Goal: Use online tool/utility: Utilize a website feature to perform a specific function

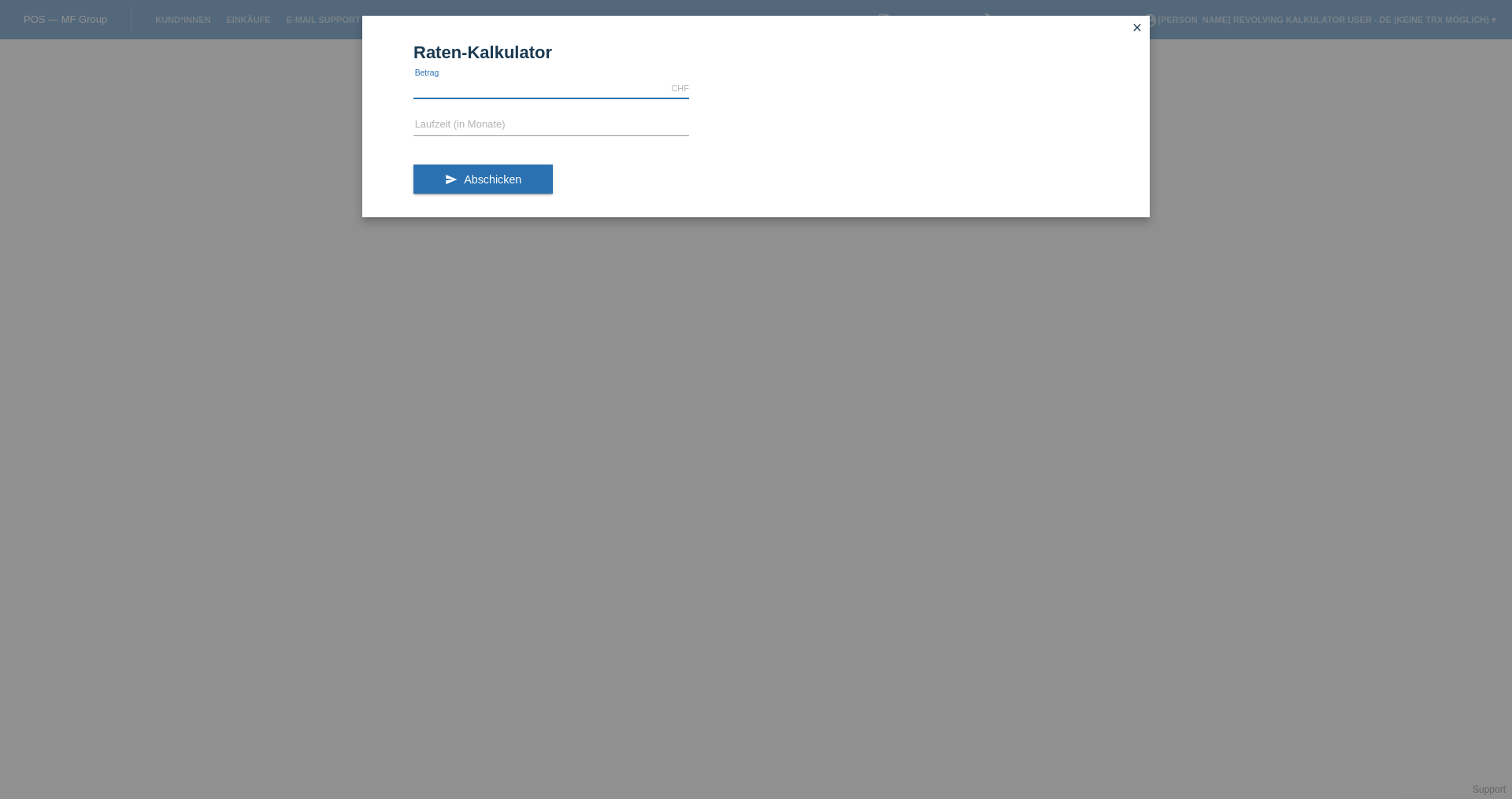
click at [439, 81] on input "text" at bounding box center [551, 88] width 276 height 19
type input "2743.80"
click at [452, 132] on input "text" at bounding box center [551, 125] width 276 height 19
click at [459, 184] on button "send Abschicken" at bounding box center [482, 179] width 139 height 30
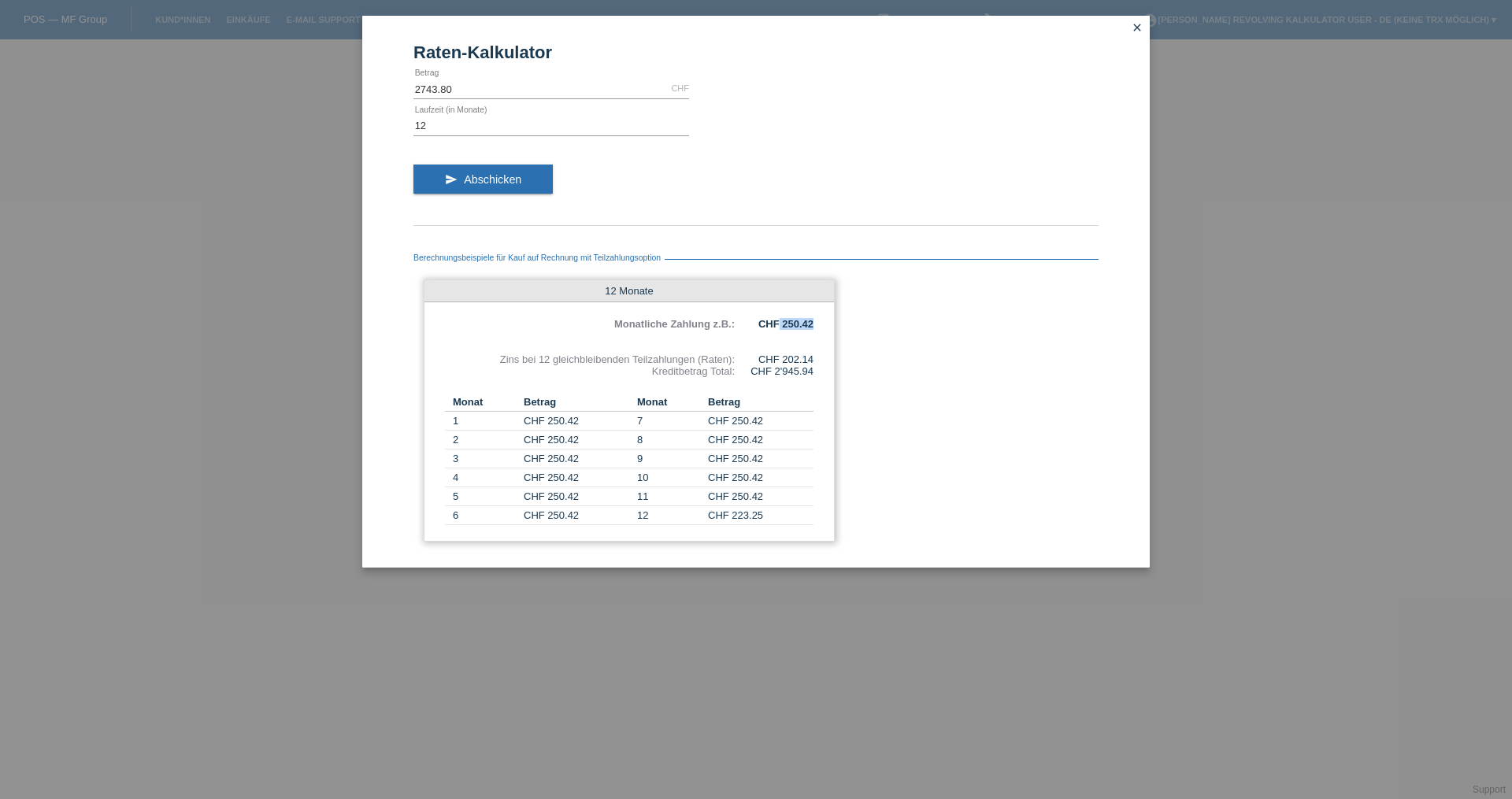
drag, startPoint x: 781, startPoint y: 324, endPoint x: 815, endPoint y: 324, distance: 34.0
click at [815, 324] on div "12 Monate Monatliche Zahlung z.B.: CHF 250.42 Zins bei 12 gleichbleibenden Teil…" at bounding box center [628, 411] width 411 height 262
click at [909, 396] on div "Berechnungsbeispiele für Kauf auf Rechnung mit Teilzahlungsoption 12 Monate Mon…" at bounding box center [756, 392] width 685 height 318
drag, startPoint x: 776, startPoint y: 363, endPoint x: 818, endPoint y: 357, distance: 42.4
click at [818, 357] on div "12 Monate Monatliche Zahlung z.B.: CHF 250.42 Zins bei 12 gleichbleibenden Teil…" at bounding box center [628, 411] width 411 height 262
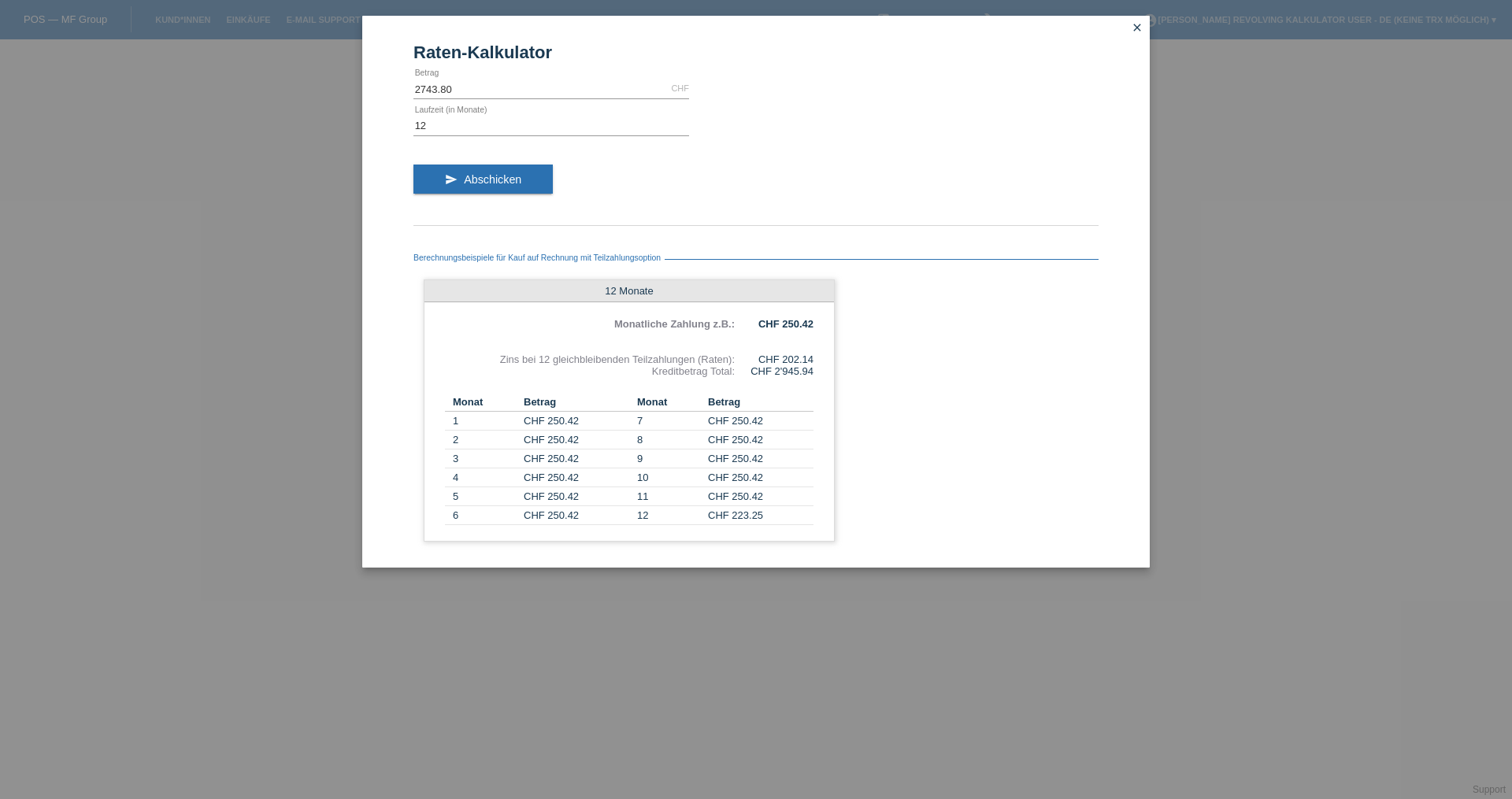
click at [1000, 411] on div "Berechnungsbeispiele für Kauf auf Rechnung mit Teilzahlungsoption 12 Monate Mon…" at bounding box center [756, 392] width 685 height 318
click at [458, 134] on input "12" at bounding box center [551, 125] width 276 height 19
type input "1"
type input "6"
click at [483, 178] on span "Abschicken" at bounding box center [493, 180] width 57 height 13
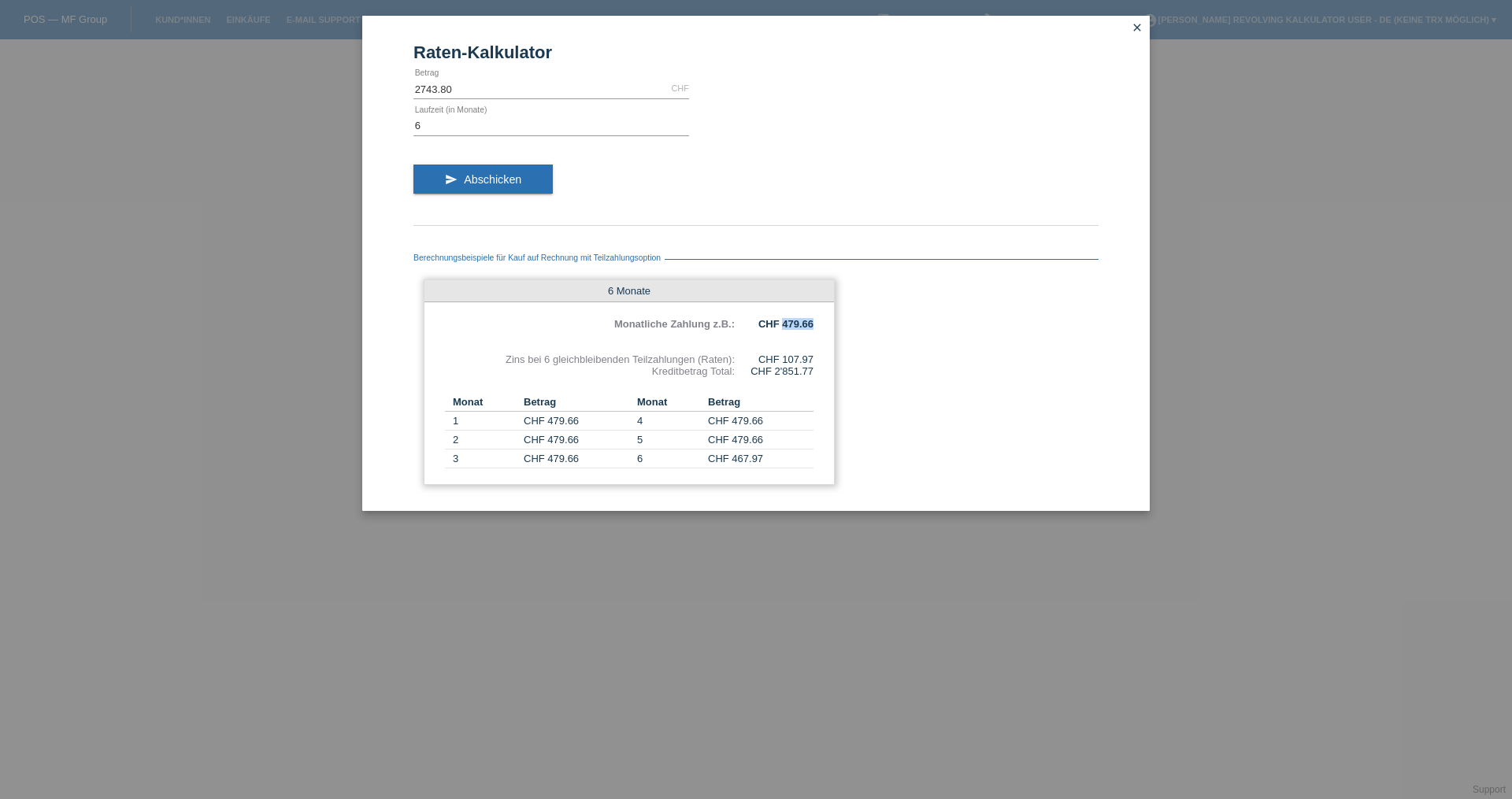
drag, startPoint x: 783, startPoint y: 325, endPoint x: 831, endPoint y: 326, distance: 48.0
click at [831, 326] on div "6 Monate Monatliche Zahlung z.B.: CHF 479.66 Zins bei 6 gleichbleibenden Teilza…" at bounding box center [628, 382] width 411 height 206
drag, startPoint x: 781, startPoint y: 352, endPoint x: 806, endPoint y: 357, distance: 25.5
click at [806, 357] on div "6 Monate Monatliche Zahlung z.B.: CHF 479.66 Zins bei 6 gleichbleibenden Teilza…" at bounding box center [628, 382] width 411 height 206
click at [874, 358] on div "Berechnungsbeispiele für Kauf auf Rechnung mit Teilzahlungsoption 6 Monate Mona…" at bounding box center [756, 364] width 685 height 261
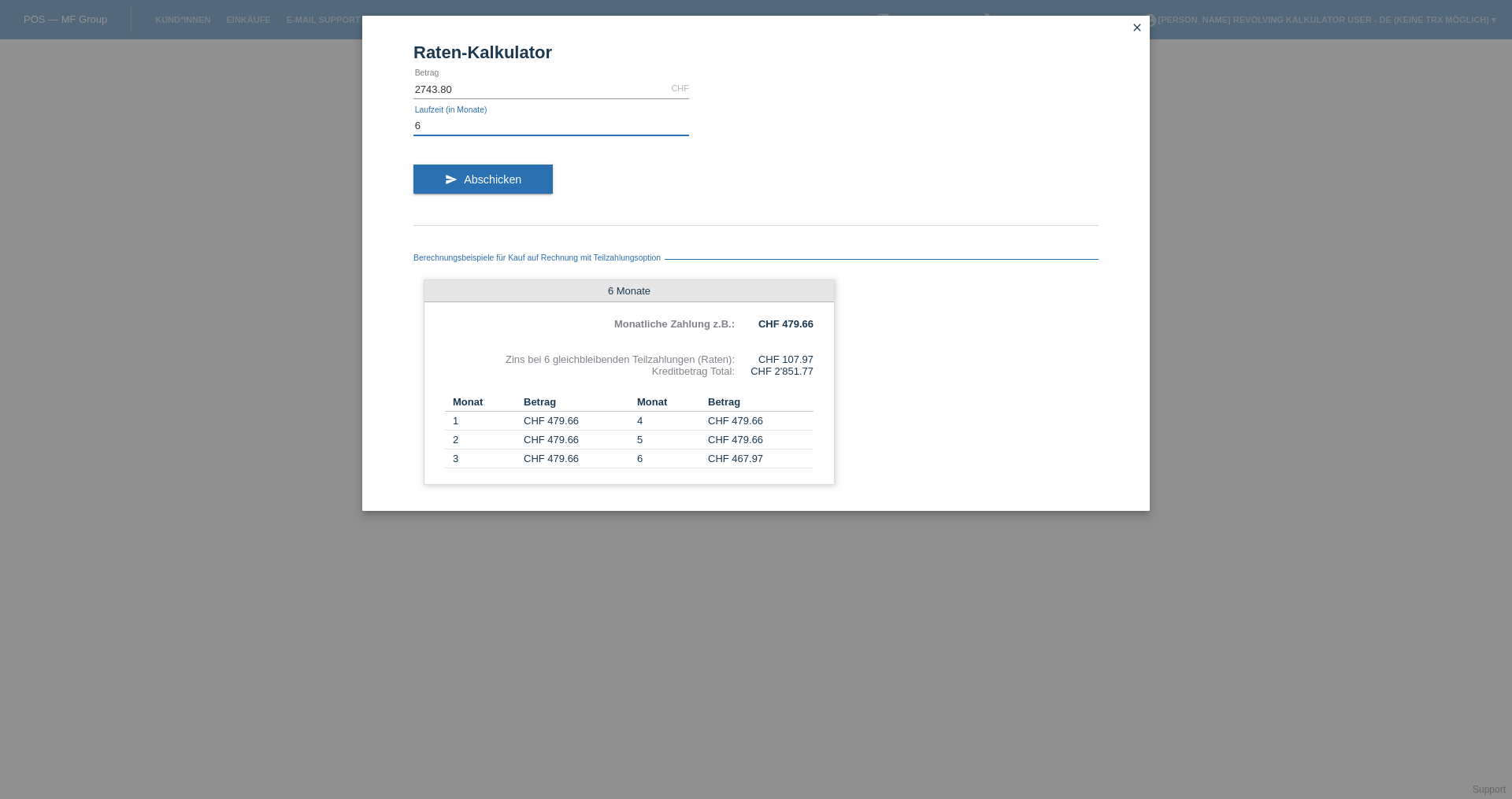
click at [468, 126] on input "6" at bounding box center [551, 125] width 276 height 19
type input "2"
click at [456, 185] on icon "send" at bounding box center [451, 180] width 13 height 13
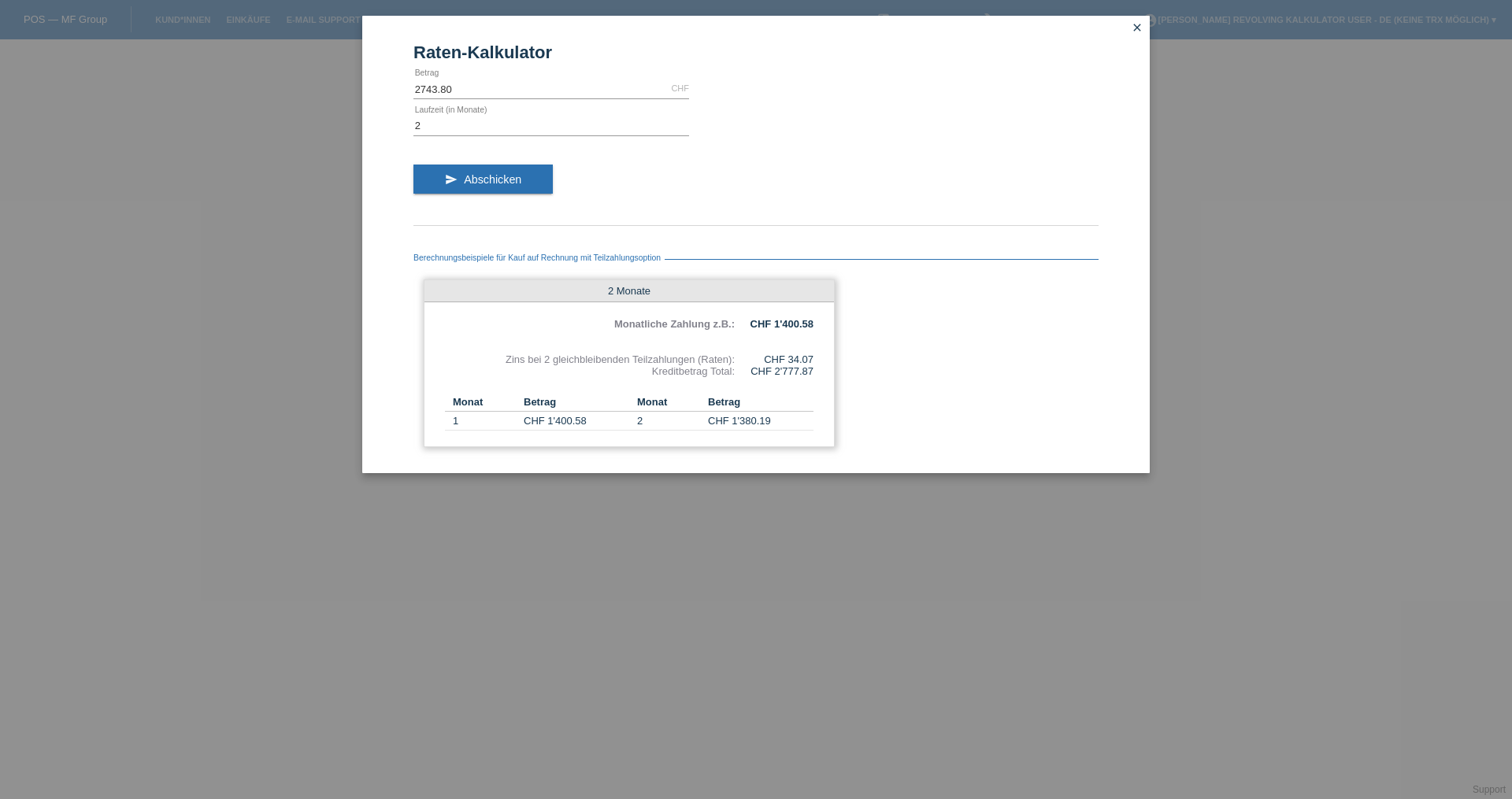
drag, startPoint x: 790, startPoint y: 358, endPoint x: 816, endPoint y: 357, distance: 26.0
click at [816, 357] on div "2 Monate Monatliche Zahlung z.B.: CHF 1'400.58 Zins bei 2 gleichbleibenden Teil…" at bounding box center [628, 364] width 411 height 168
click at [459, 125] on input "2" at bounding box center [551, 125] width 276 height 19
click at [1030, 636] on div "Raten-Kalkulator 2743.80 CHF error [GEOGRAPHIC_DATA] error Laufzeit (in Monate)…" at bounding box center [756, 400] width 1512 height 799
click at [1137, 30] on icon "close" at bounding box center [1137, 28] width 13 height 13
